Goal: Information Seeking & Learning: Learn about a topic

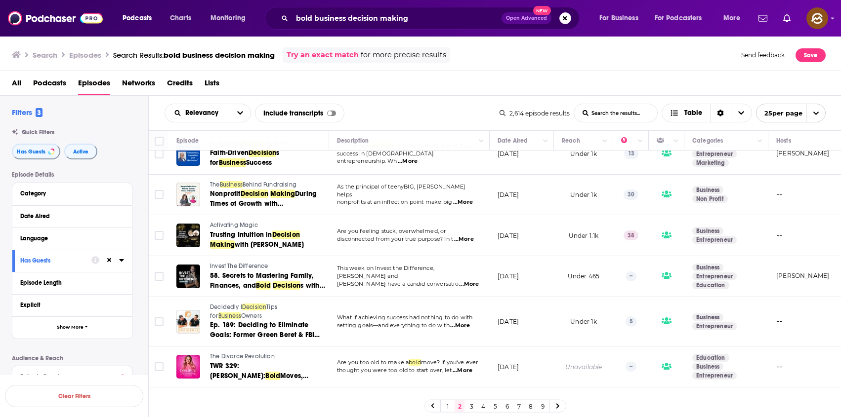
scroll to position [141, 0]
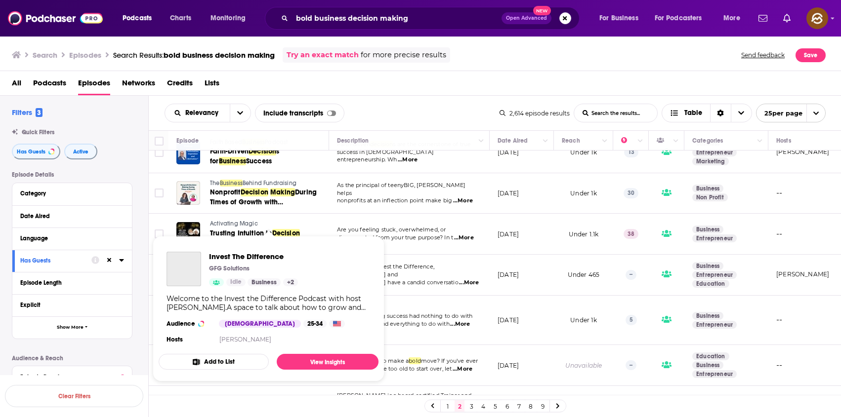
click at [226, 262] on div "Podcasts Charts Monitoring bold business decision making Open Advanced New For …" at bounding box center [420, 208] width 841 height 417
click at [265, 258] on span "Invest The Difference" at bounding box center [253, 256] width 89 height 9
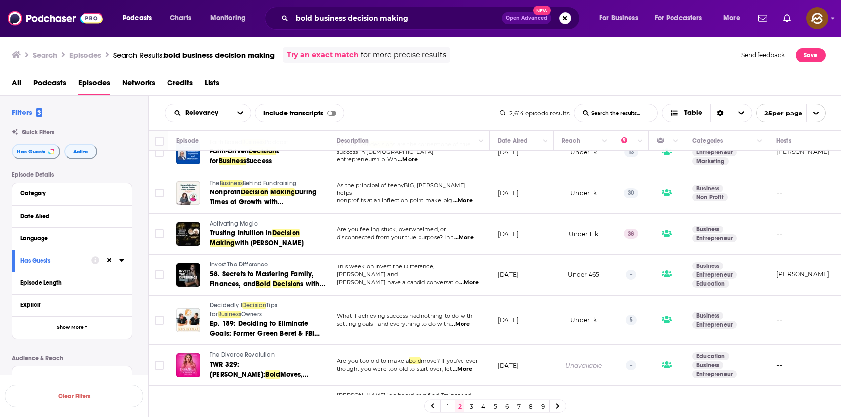
click at [473, 409] on link "3" at bounding box center [471, 407] width 10 height 12
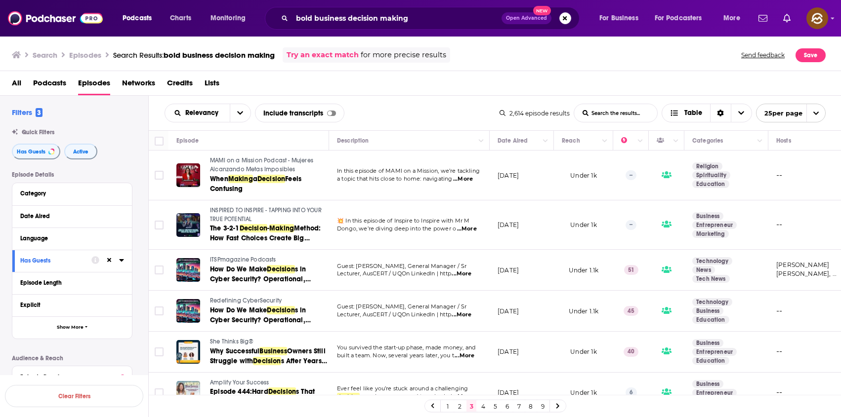
click at [243, 212] on span "INSPIRED TO INSPIRE - TAPPING INTO YOUR TRUE POTENTIAL" at bounding box center [266, 215] width 112 height 16
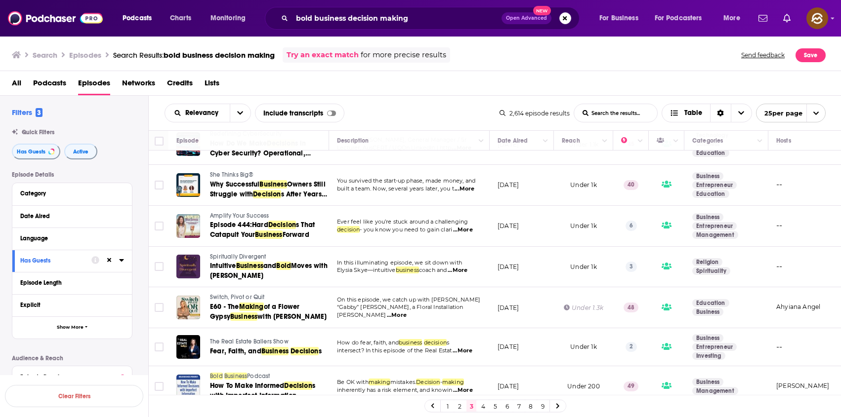
scroll to position [169, 0]
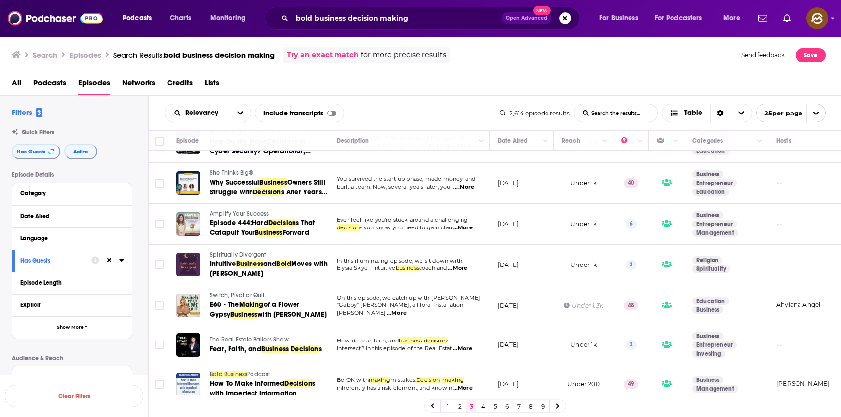
click at [240, 215] on span "Amplify Your Success" at bounding box center [239, 213] width 59 height 7
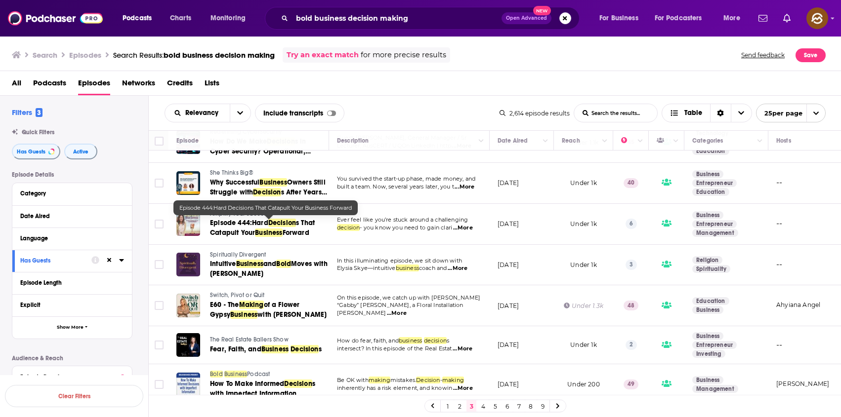
click at [272, 233] on span "Business" at bounding box center [268, 233] width 27 height 8
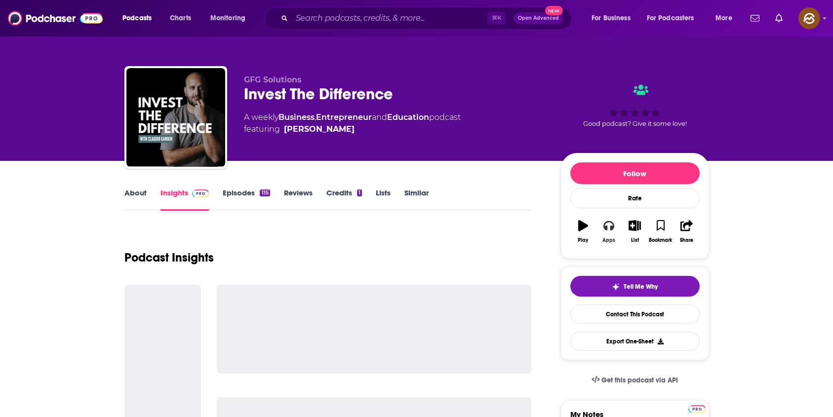
click at [608, 228] on icon "button" at bounding box center [609, 225] width 11 height 11
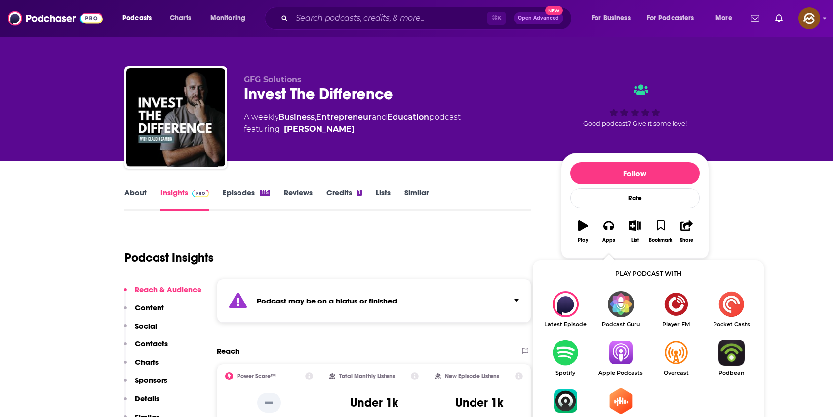
click at [631, 355] on img "Show Listen On dropdown" at bounding box center [620, 353] width 55 height 26
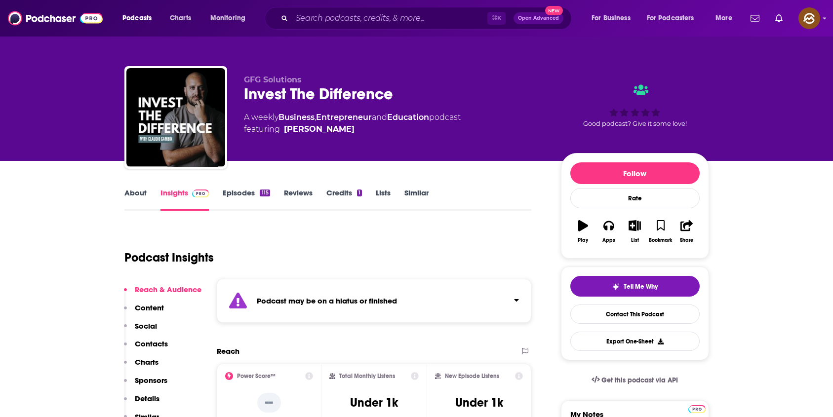
drag, startPoint x: 366, startPoint y: 129, endPoint x: 351, endPoint y: 130, distance: 14.9
click at [351, 130] on span "featuring Claudio Gambin" at bounding box center [352, 130] width 217 height 12
drag, startPoint x: 356, startPoint y: 131, endPoint x: 349, endPoint y: 131, distance: 6.9
copy span "Claudio Gambin"
click at [349, 131] on span "featuring Claudio Gambin" at bounding box center [352, 130] width 217 height 12
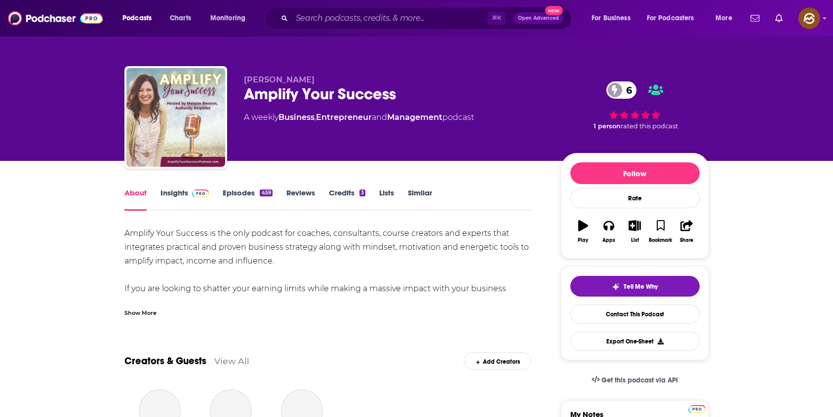
click at [282, 96] on div "Amplify Your Success 6" at bounding box center [394, 93] width 301 height 19
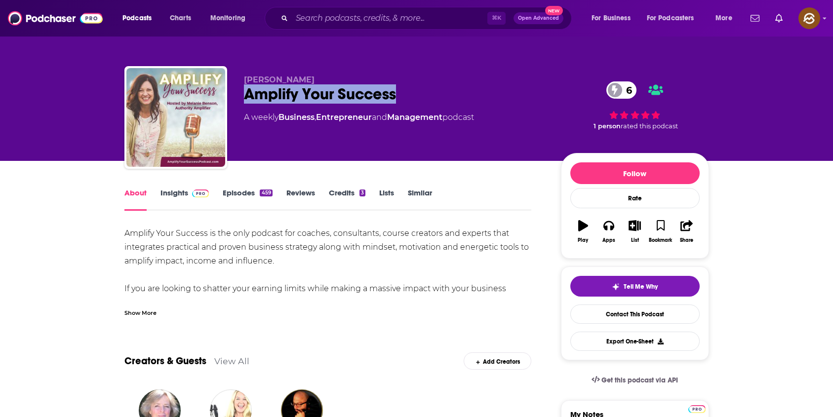
drag, startPoint x: 282, startPoint y: 96, endPoint x: 364, endPoint y: 98, distance: 82.5
copy h1 "Amplify Your Success"
click at [364, 98] on div "Amplify Your Success 6" at bounding box center [394, 93] width 301 height 19
click at [609, 225] on icon "button" at bounding box center [609, 225] width 11 height 11
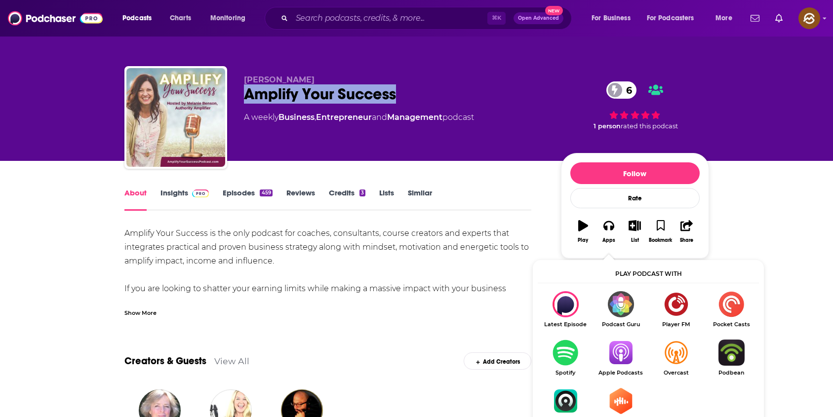
click at [631, 349] on img "Show Listen On dropdown" at bounding box center [620, 353] width 55 height 26
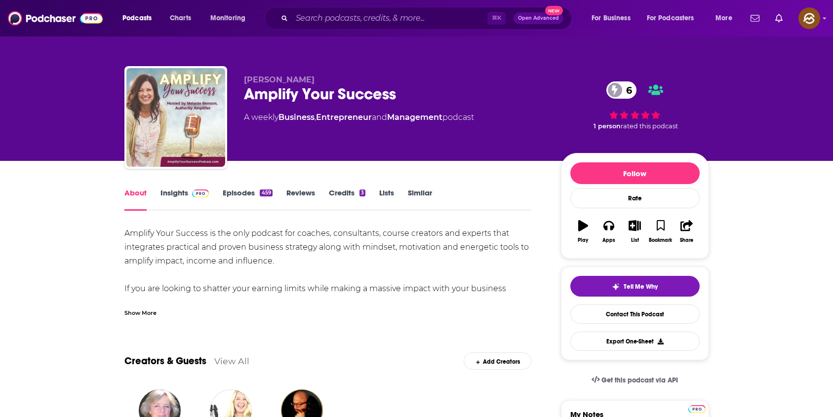
click at [300, 82] on span "Melanie Benson" at bounding box center [279, 79] width 71 height 9
drag, startPoint x: 300, startPoint y: 82, endPoint x: 260, endPoint y: 82, distance: 40.0
copy span "Melanie Benson"
click at [260, 82] on span "Melanie Benson" at bounding box center [279, 79] width 71 height 9
click at [182, 201] on link "Insights" at bounding box center [185, 199] width 49 height 23
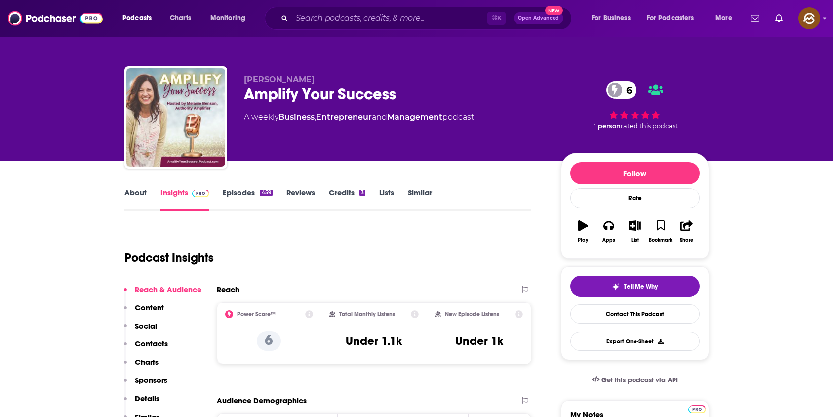
click at [152, 345] on p "Contacts" at bounding box center [151, 343] width 33 height 9
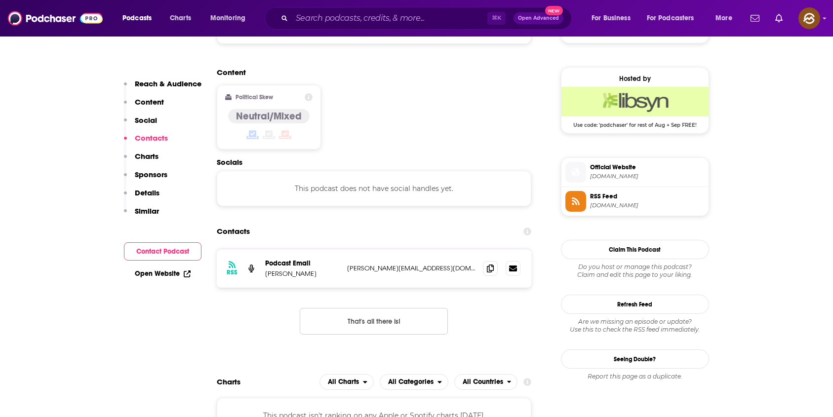
scroll to position [794, 0]
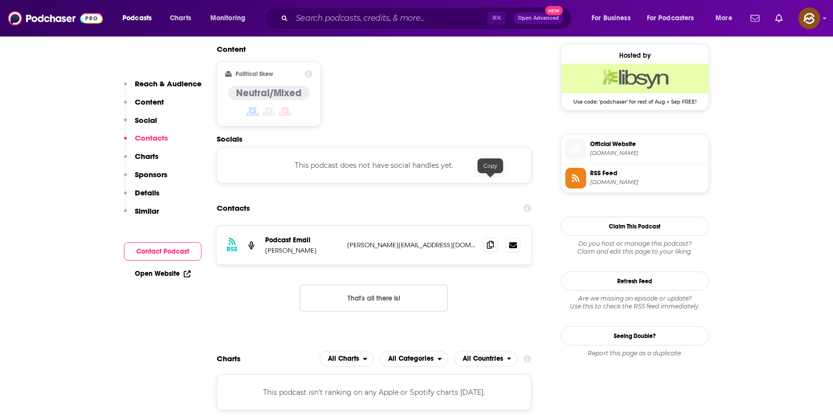
click at [492, 241] on icon at bounding box center [490, 245] width 7 height 8
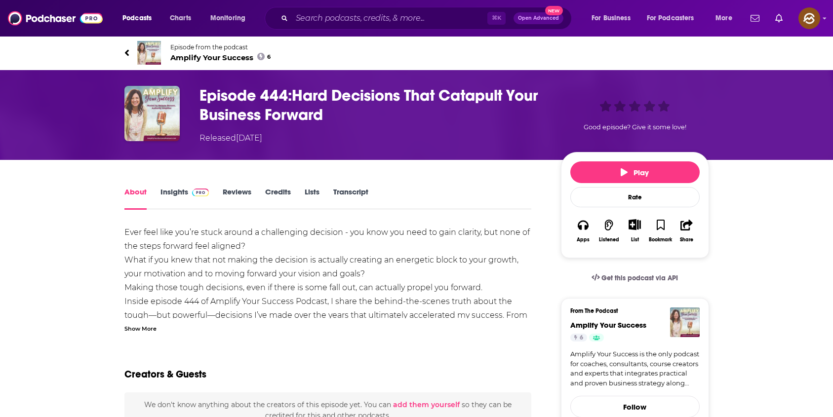
click at [132, 330] on div "Show More" at bounding box center [140, 328] width 32 height 9
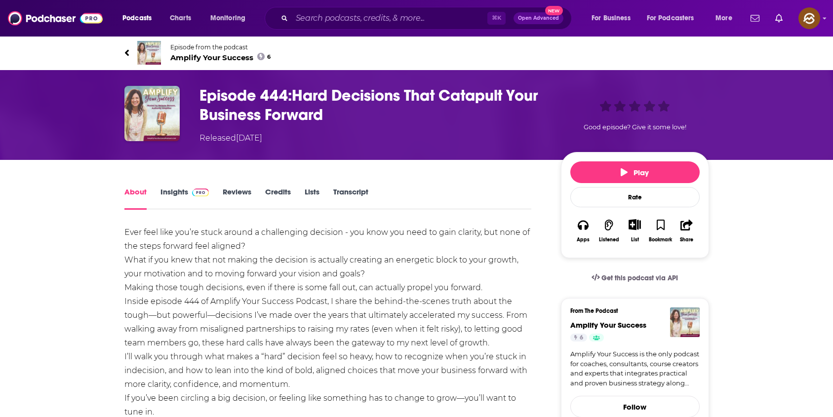
click at [315, 95] on h1 "Episode 444:Hard Decisions That Catapult Your Business Forward" at bounding box center [373, 105] width 346 height 39
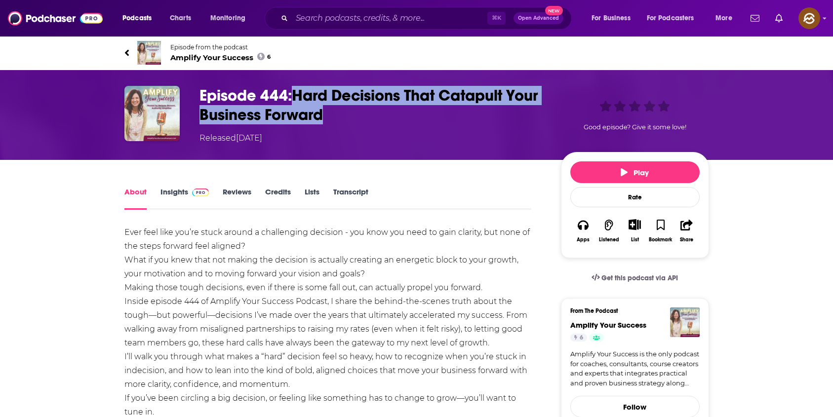
drag, startPoint x: 315, startPoint y: 95, endPoint x: 303, endPoint y: 117, distance: 25.2
copy h1 "Hard Decisions That Catapult Your Business Forward"
click at [303, 117] on h1 "Episode 444:Hard Decisions That Catapult Your Business Forward" at bounding box center [373, 105] width 346 height 39
